Goal: Task Accomplishment & Management: Manage account settings

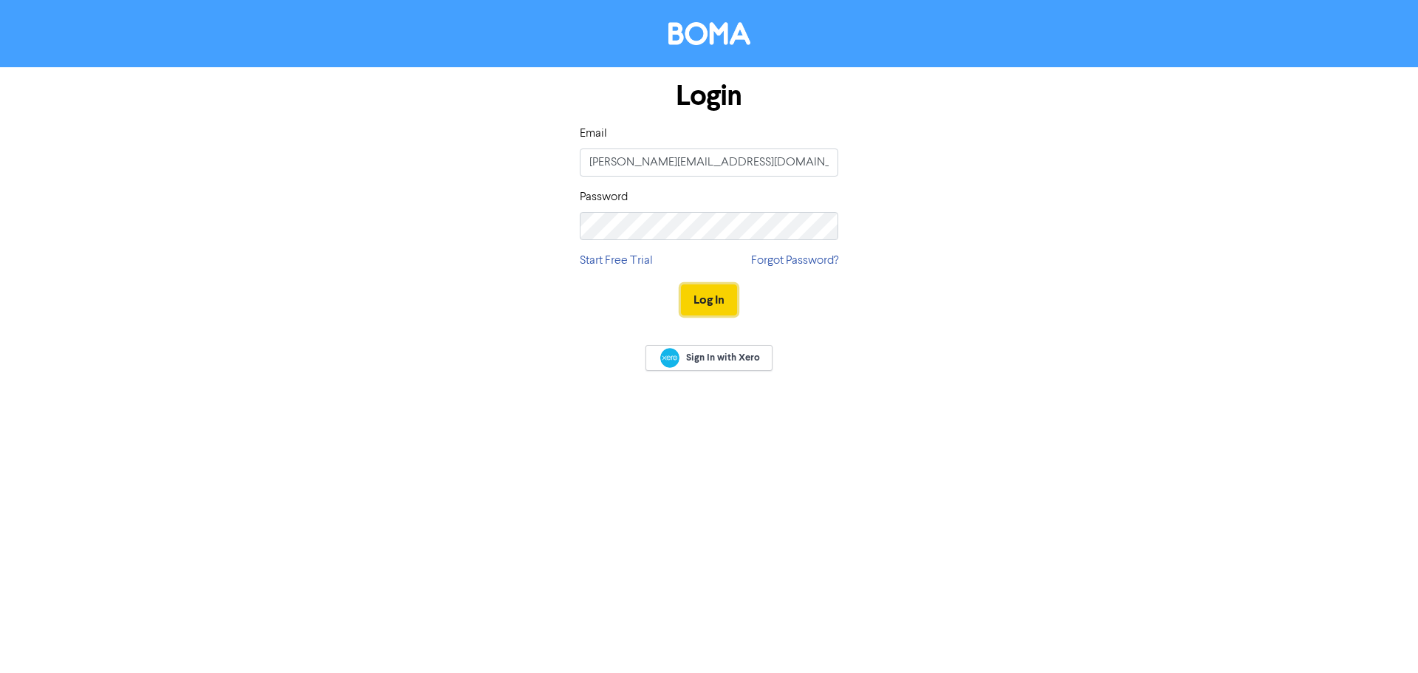
click at [721, 297] on button "Log In" at bounding box center [709, 299] width 56 height 31
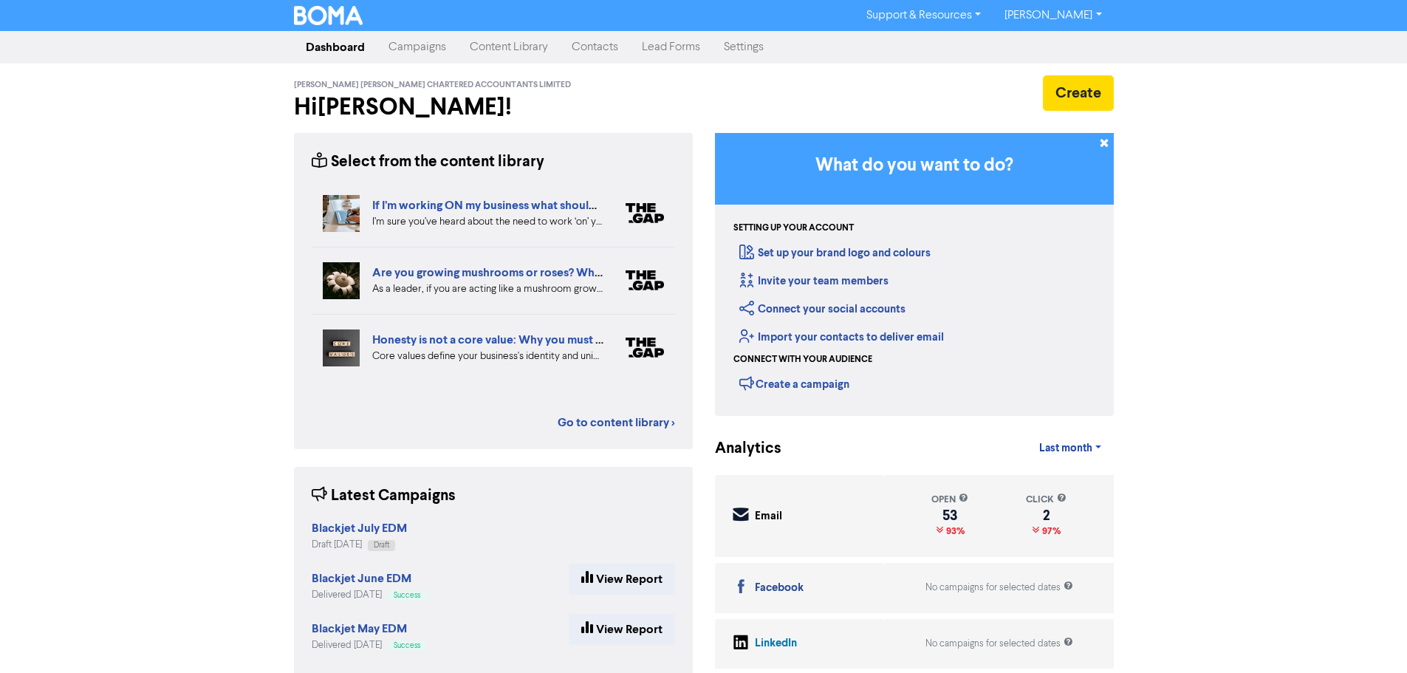
click at [602, 41] on link "Contacts" at bounding box center [595, 47] width 70 height 30
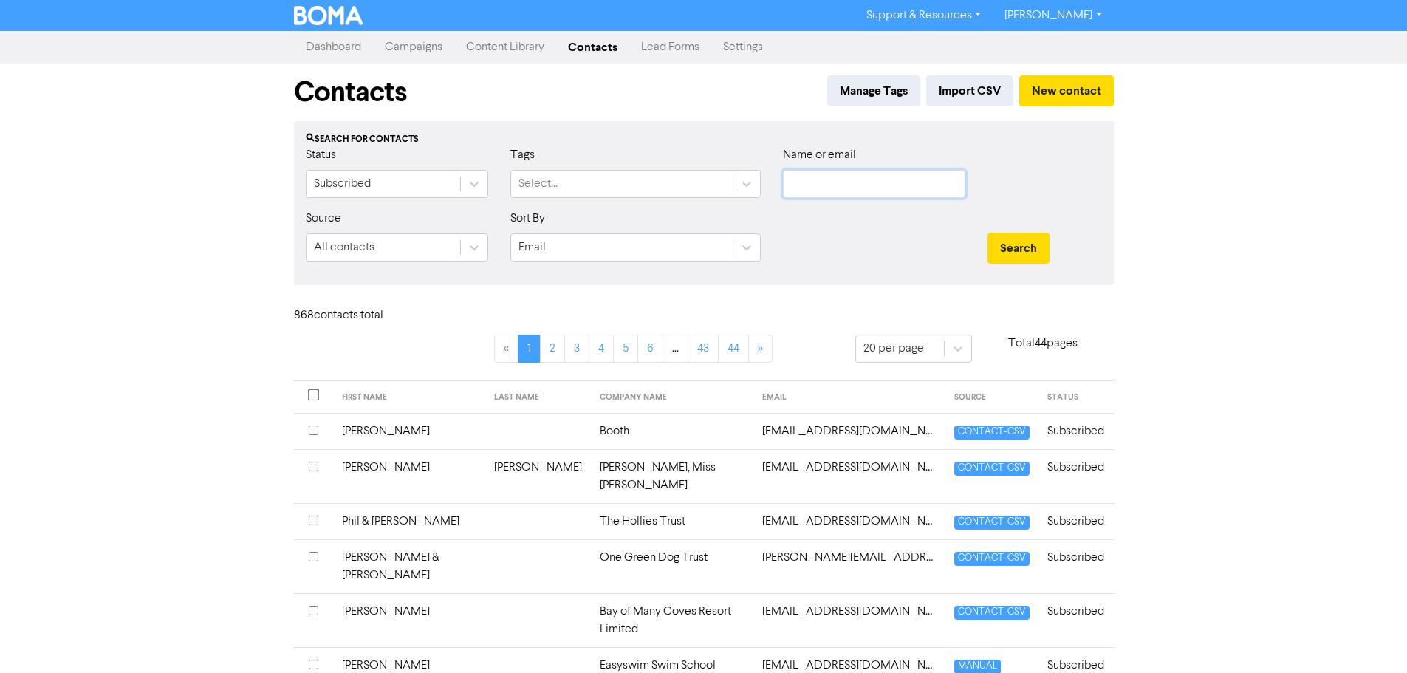
click at [823, 191] on input "text" at bounding box center [874, 184] width 182 height 28
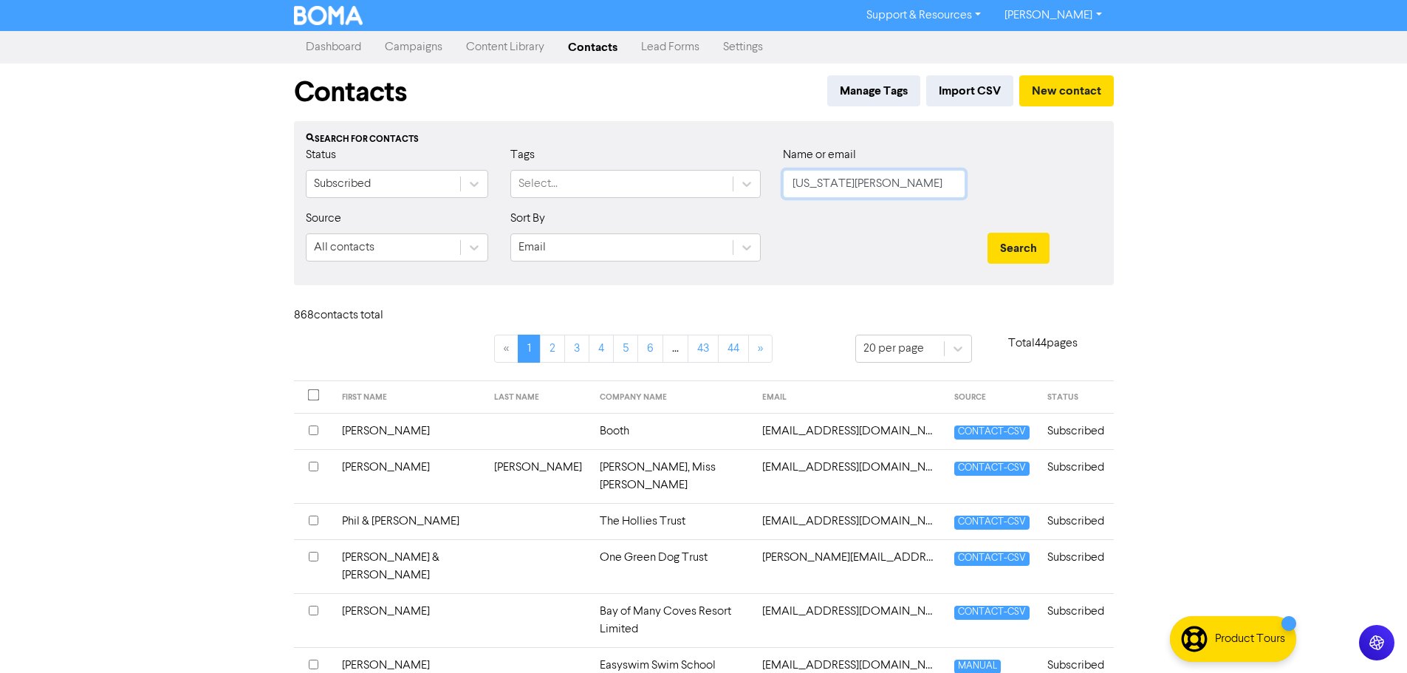
type input "georgia kerins"
click at [987, 233] on button "Search" at bounding box center [1018, 248] width 62 height 31
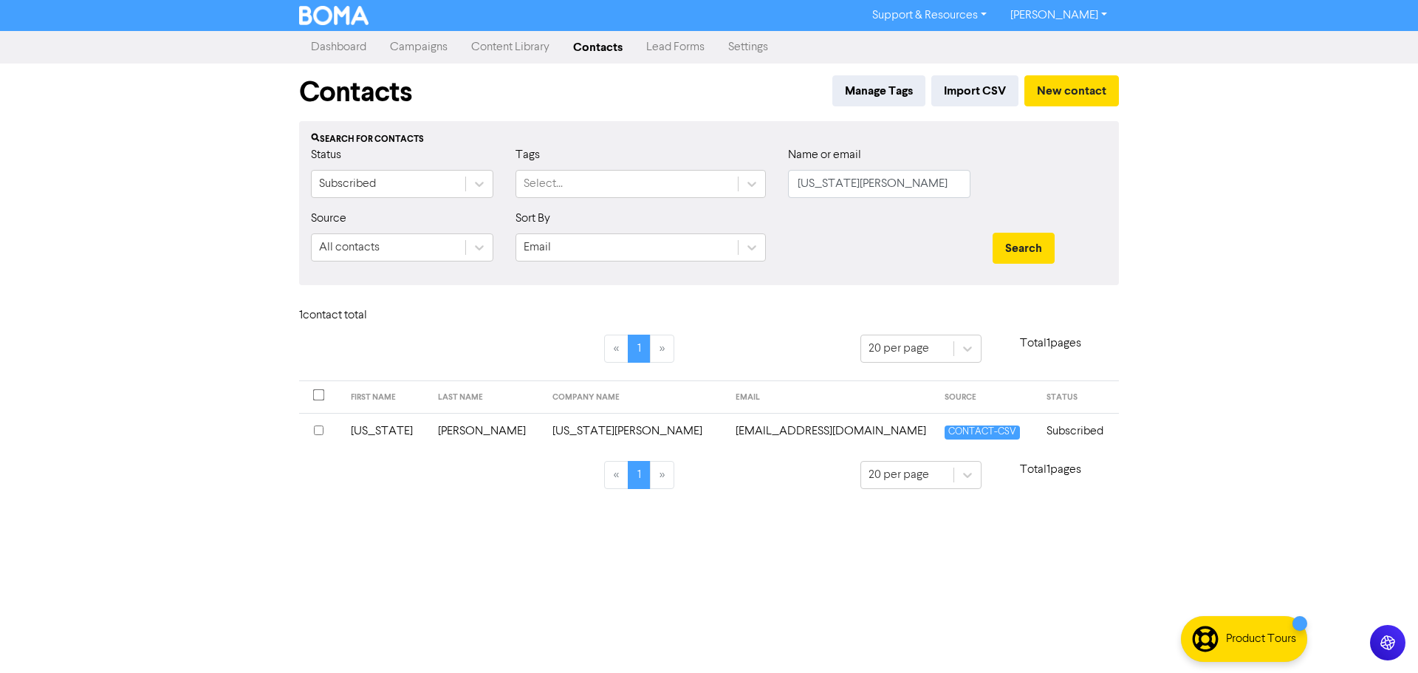
click at [770, 435] on td "georgiakerins@gmail.com" at bounding box center [831, 431] width 209 height 36
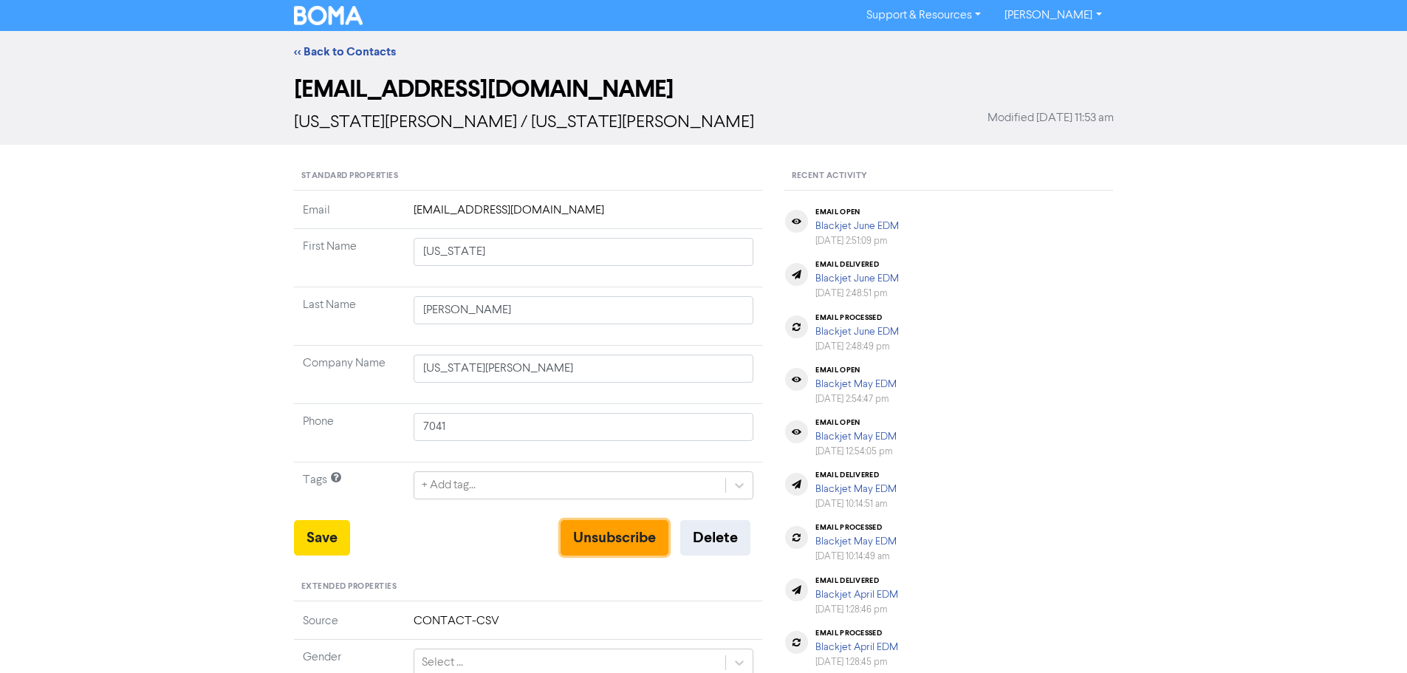
click at [605, 524] on button "Unsubscribe" at bounding box center [615, 537] width 108 height 35
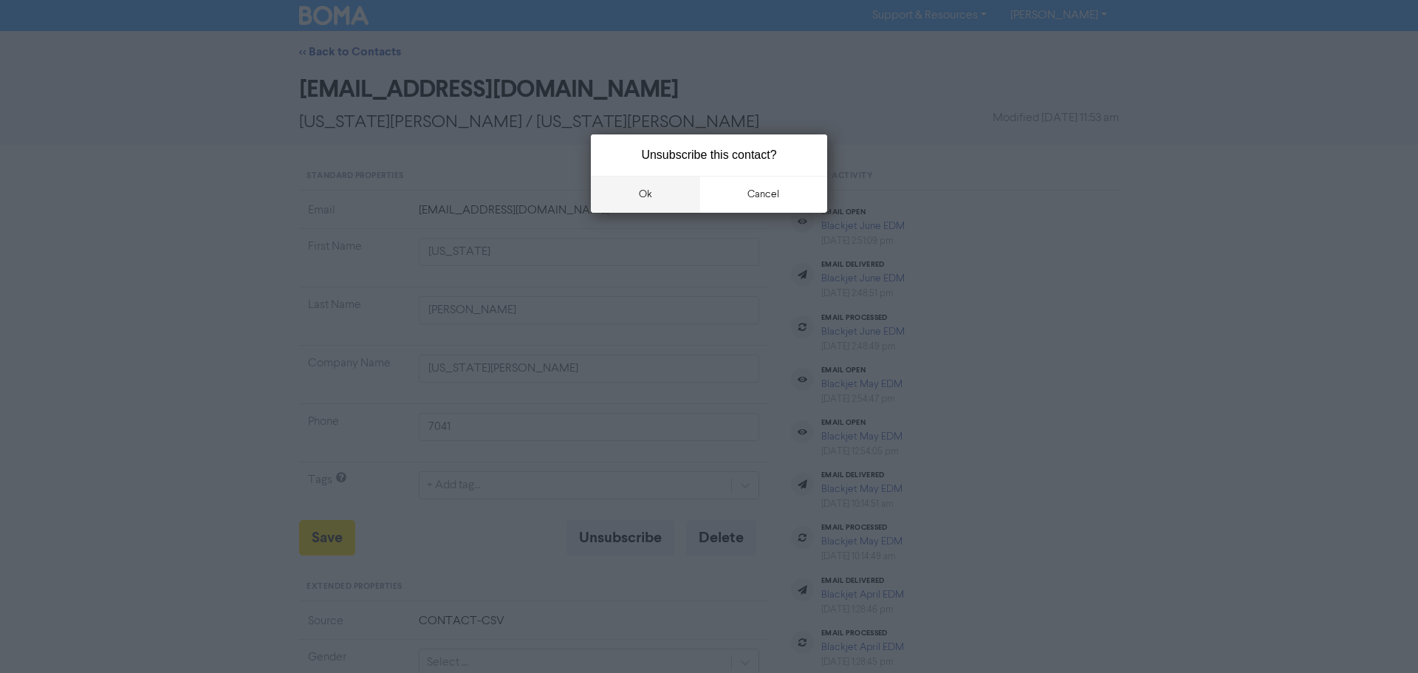
click at [670, 189] on button "ok" at bounding box center [645, 194] width 109 height 37
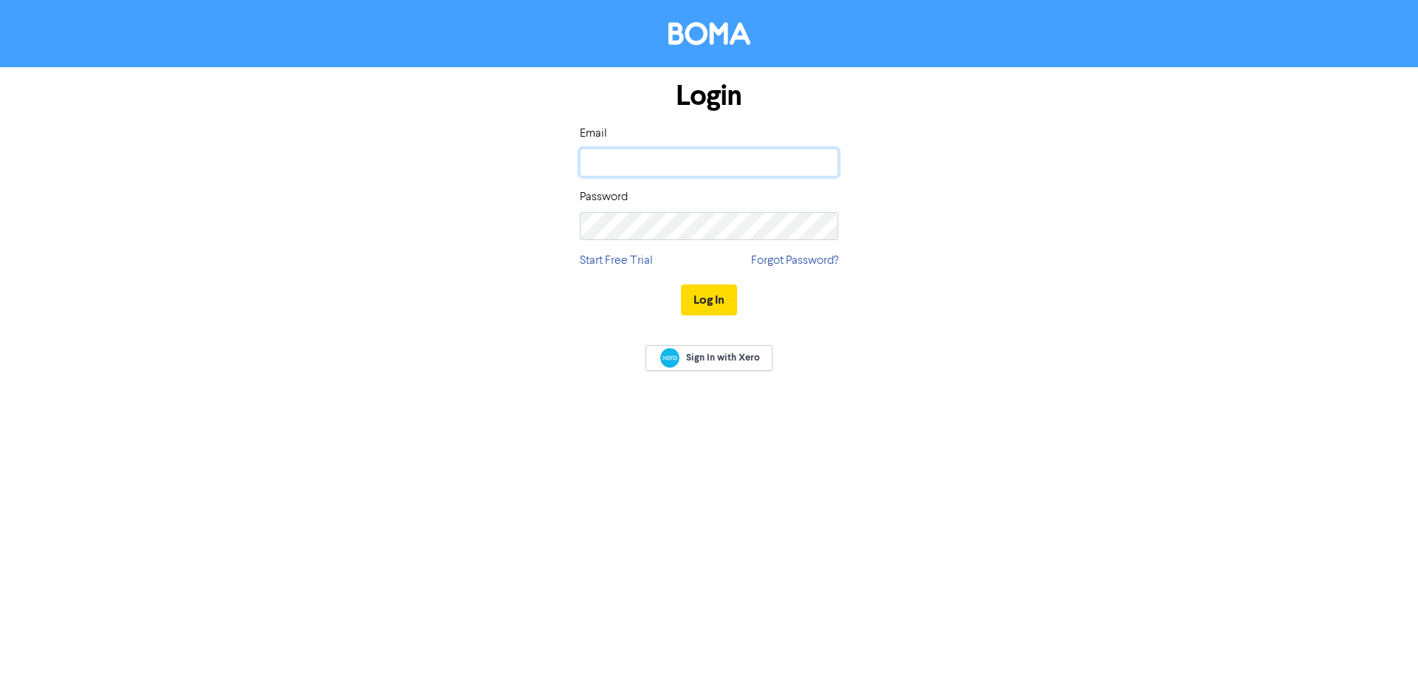
type input "[PERSON_NAME][EMAIL_ADDRESS][DOMAIN_NAME]"
click at [716, 289] on button "Log In" at bounding box center [709, 299] width 56 height 31
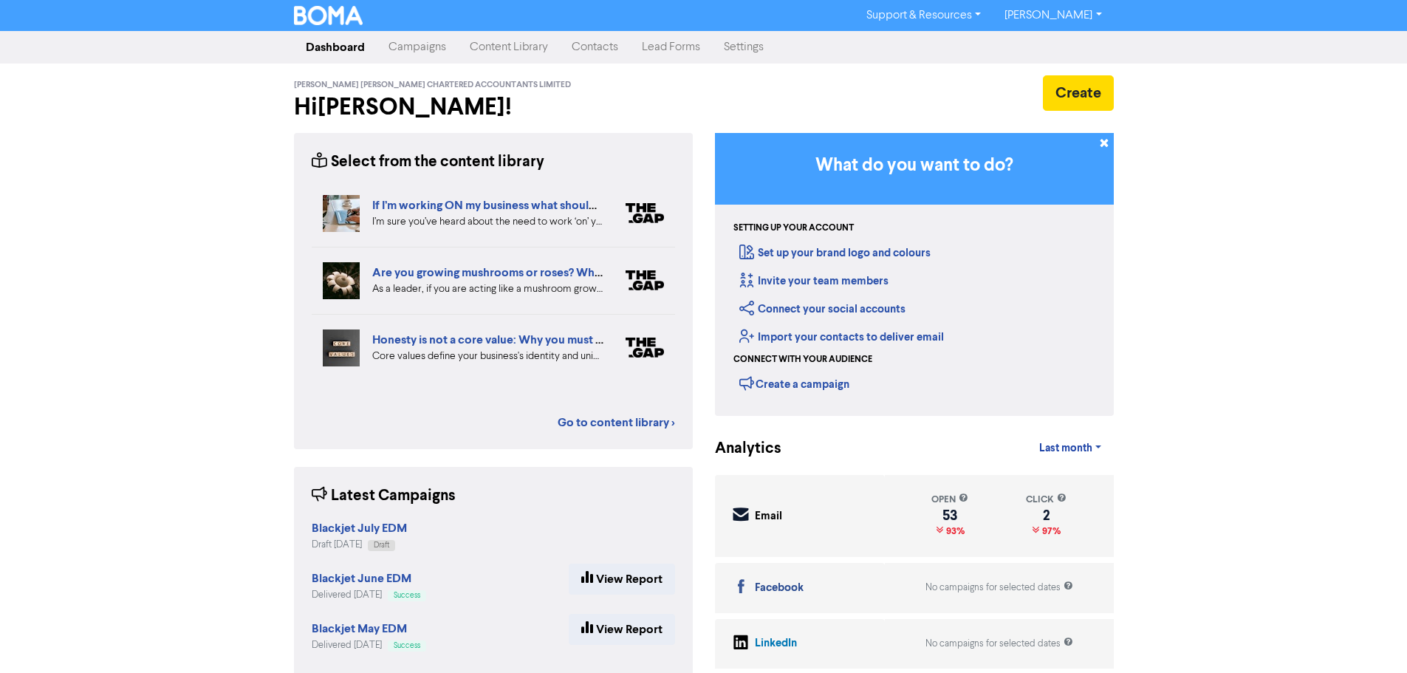
click at [617, 52] on link "Contacts" at bounding box center [595, 47] width 70 height 30
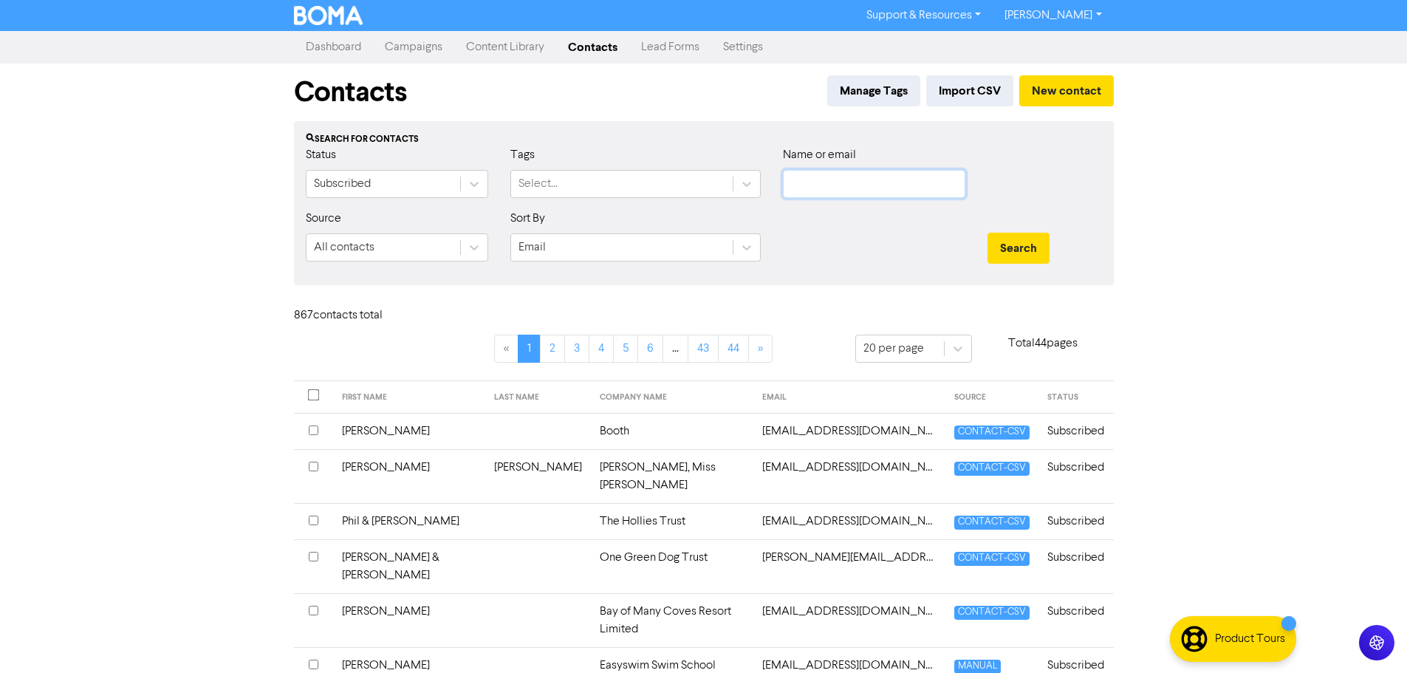
click at [842, 186] on input "text" at bounding box center [874, 184] width 182 height 28
paste input "Mist Maiden Enterprises Limited"
click at [1024, 246] on button "Search" at bounding box center [1018, 248] width 62 height 31
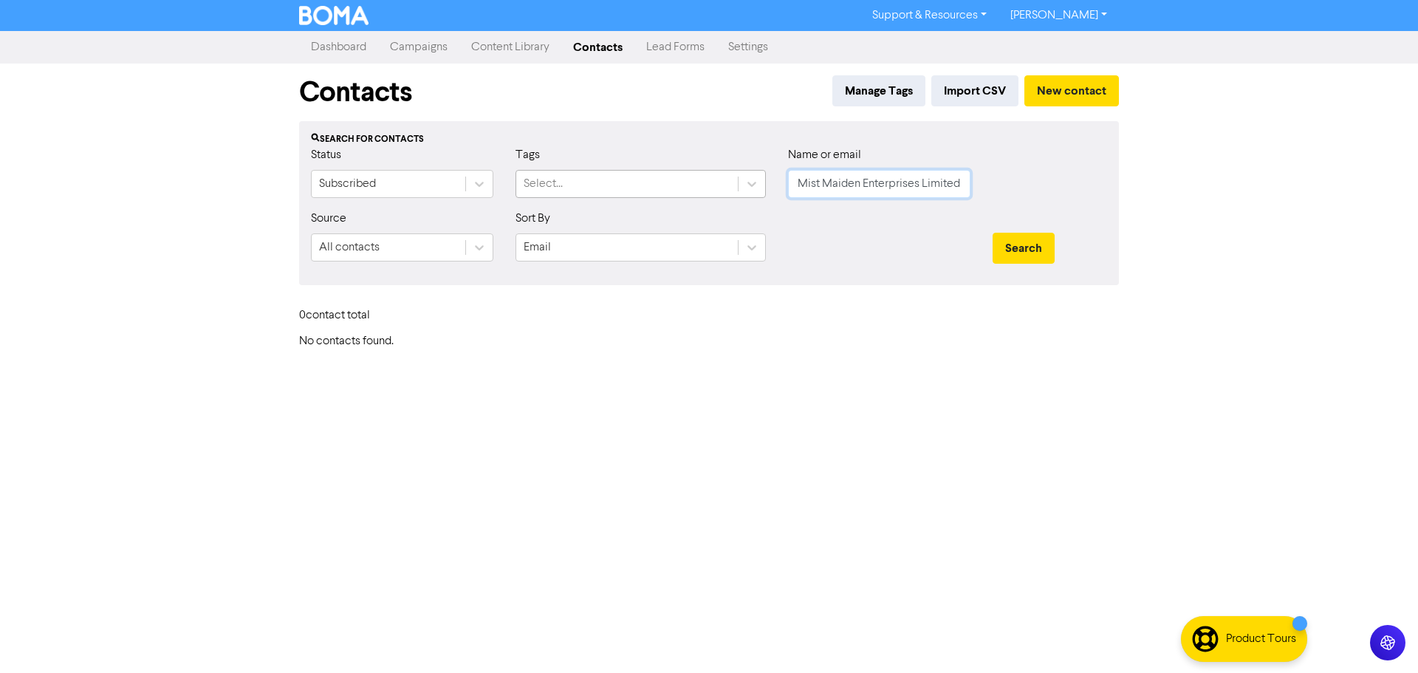
drag, startPoint x: 943, startPoint y: 185, endPoint x: 671, endPoint y: 171, distance: 272.9
click at [671, 171] on div "Status Subscribed Tags Select... Name or email Mist Maiden Enterprises Limited" at bounding box center [709, 178] width 818 height 64
paste input "ro Court"
type input "Miro Court"
click at [1037, 244] on button "Search" at bounding box center [1024, 248] width 62 height 31
